Goal: Task Accomplishment & Management: Manage account settings

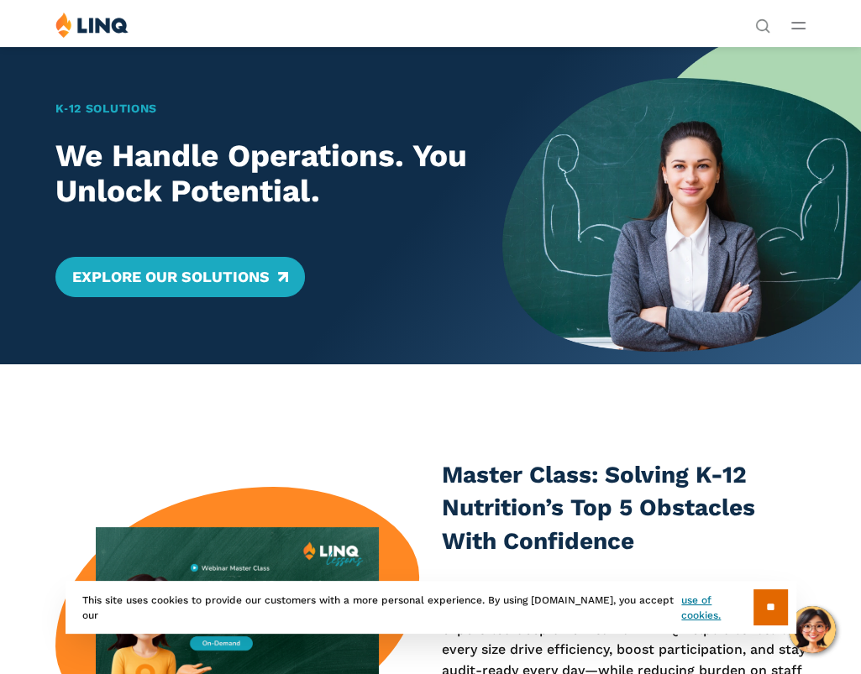
drag, startPoint x: 0, startPoint y: 0, endPoint x: 795, endPoint y: 36, distance: 795.8
click at [795, 36] on div "Solutions Nutrition Overview NEW School Nutrition Suite School Nutrition State …" at bounding box center [430, 28] width 861 height 32
click at [793, 9] on header "Search Search for: Solutions Nutrition Overview NEW School Nutrition Suite Scho…" at bounding box center [430, 23] width 861 height 47
click at [797, 26] on icon "Open Main Menu" at bounding box center [798, 26] width 14 height 8
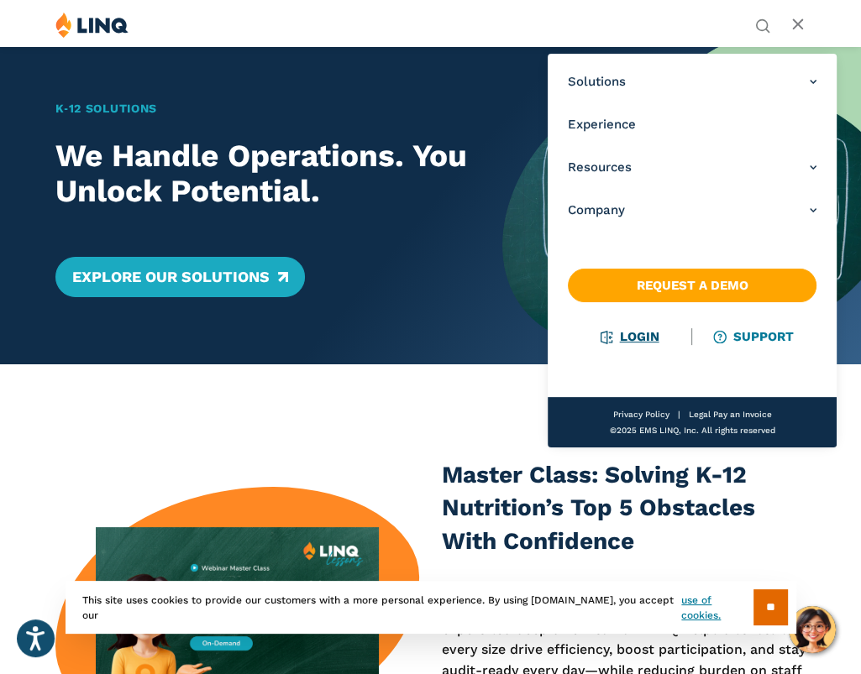
click at [630, 339] on link "Login" at bounding box center [630, 336] width 58 height 15
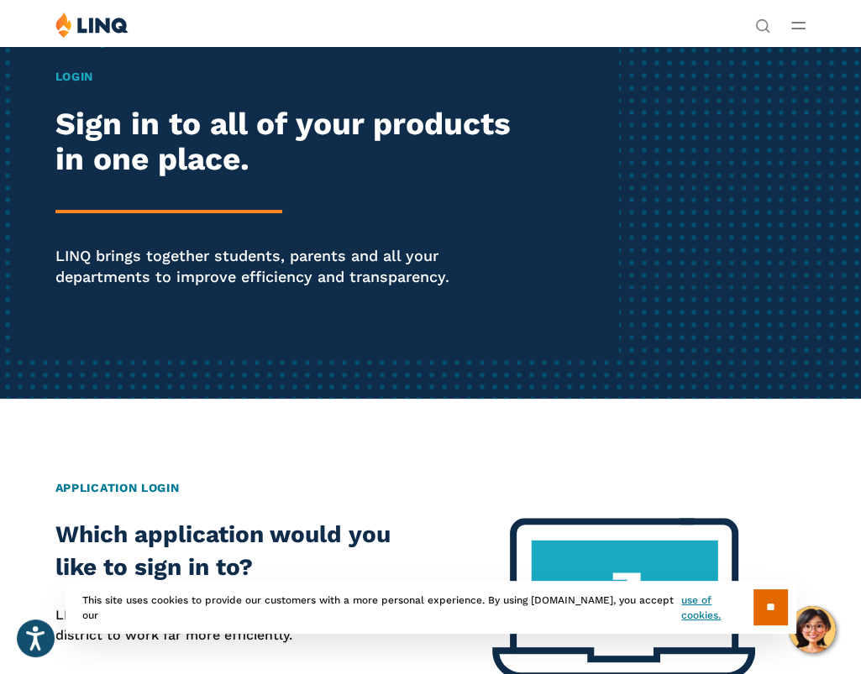
scroll to position [77, 0]
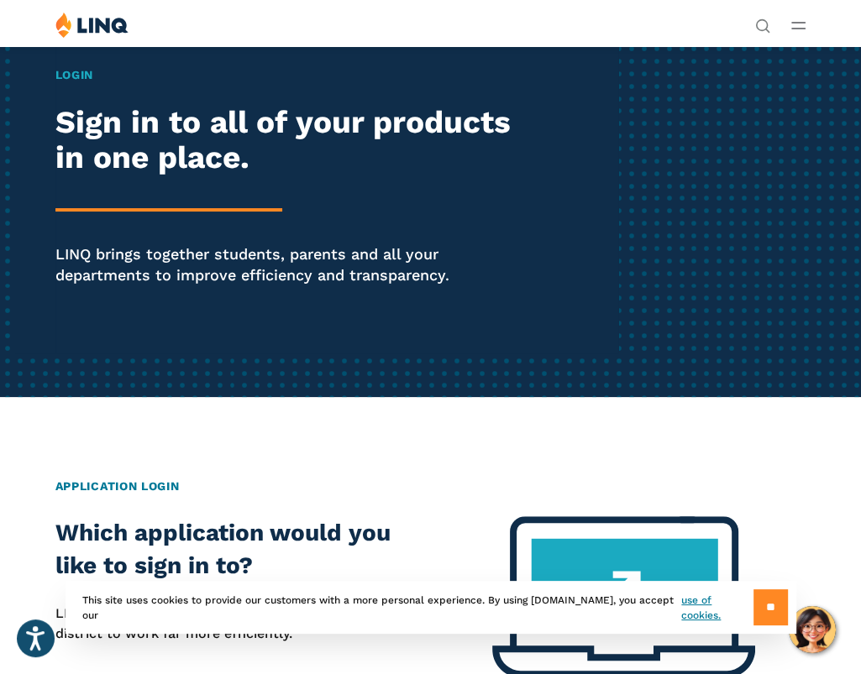
click at [759, 609] on input "**" at bounding box center [770, 607] width 34 height 36
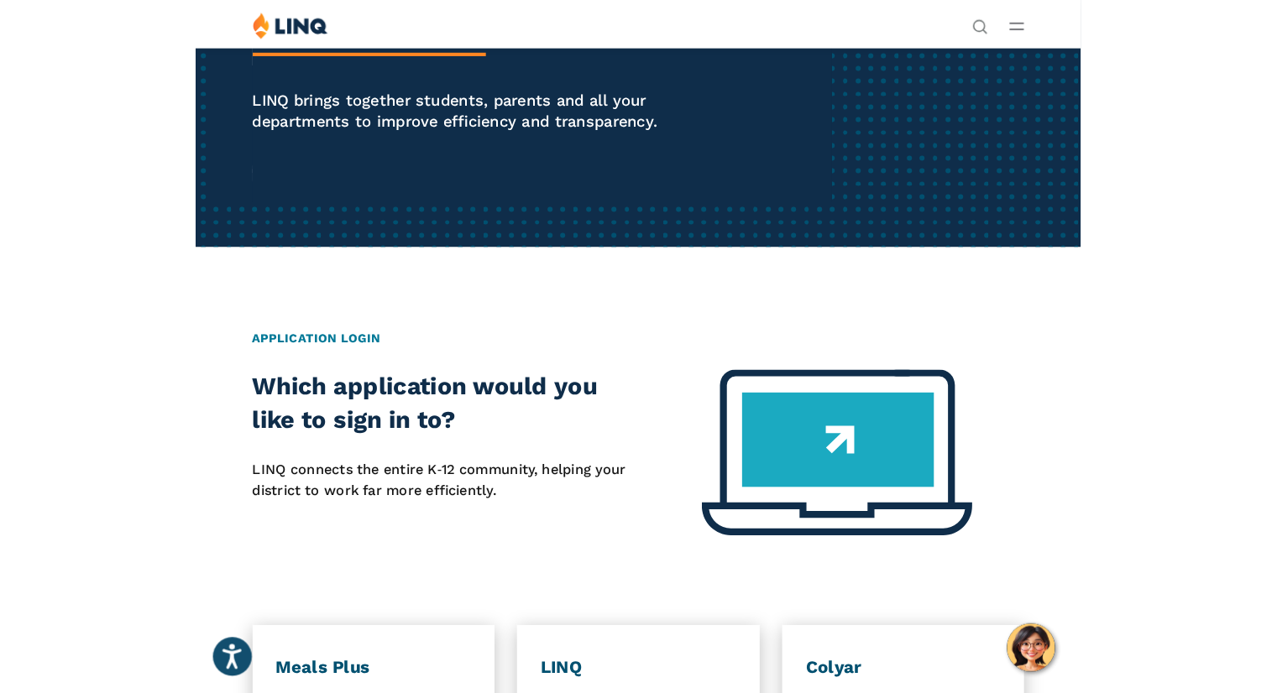
scroll to position [0, 0]
